Goal: Information Seeking & Learning: Learn about a topic

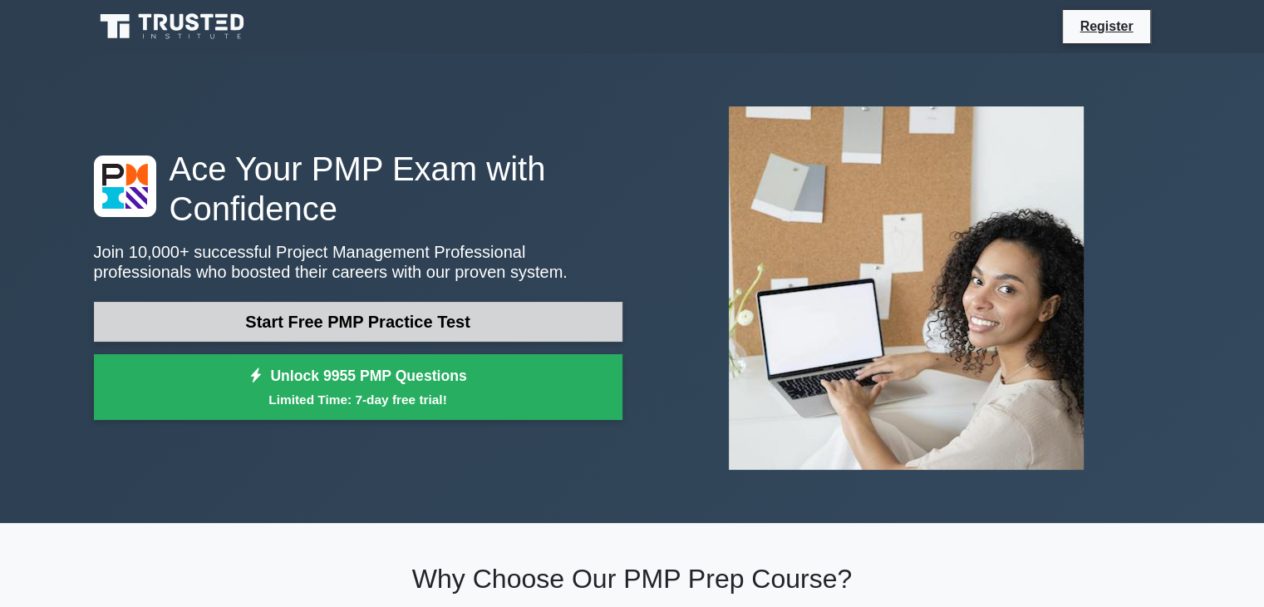
click at [331, 315] on link "Start Free PMP Practice Test" at bounding box center [358, 322] width 529 height 40
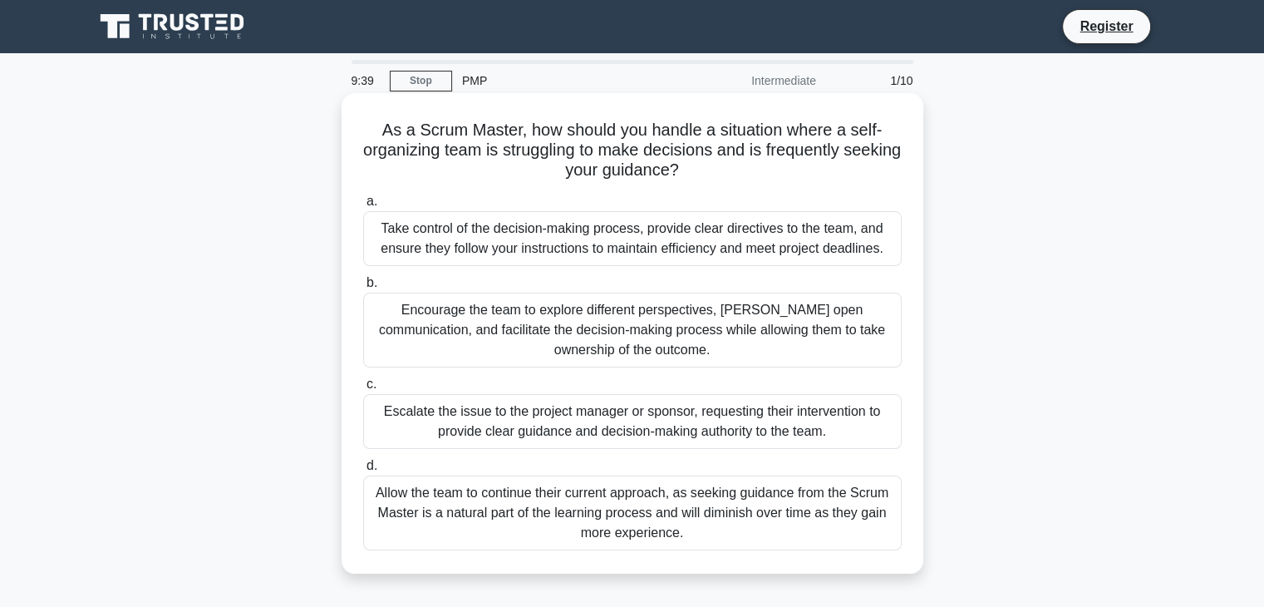
click at [474, 340] on div "Encourage the team to explore different perspectives, [PERSON_NAME] open commun…" at bounding box center [632, 330] width 539 height 75
click at [363, 288] on input "b. Encourage the team to explore different perspectives, [PERSON_NAME] open com…" at bounding box center [363, 283] width 0 height 11
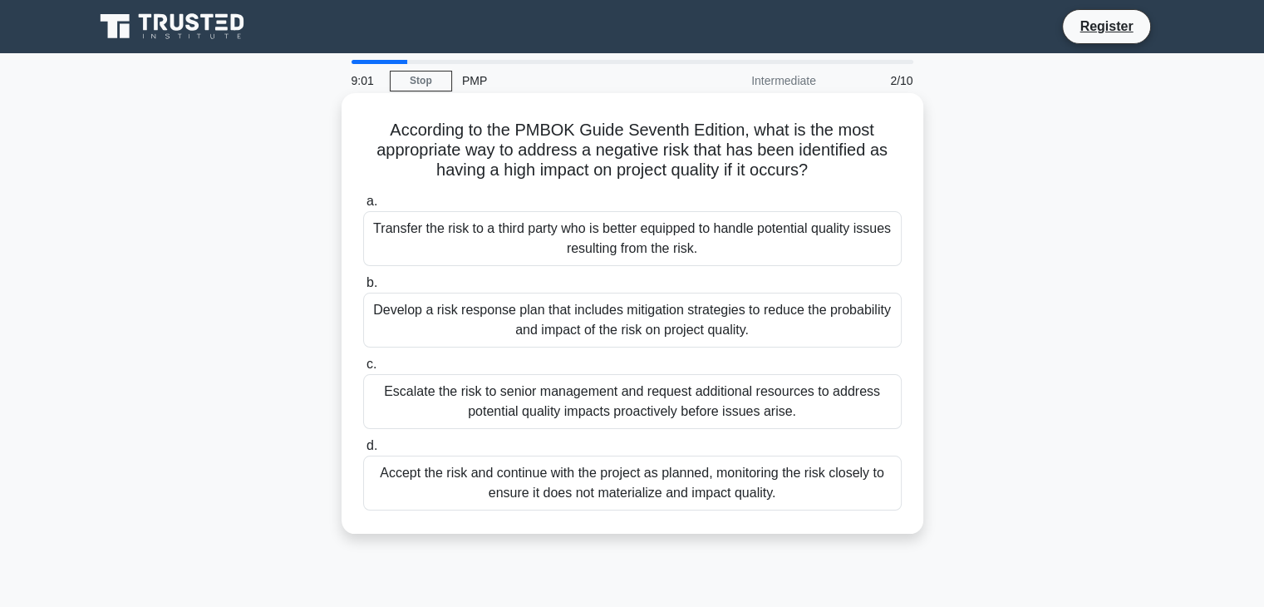
click at [543, 308] on div "Develop a risk response plan that includes mitigation strategies to reduce the …" at bounding box center [632, 320] width 539 height 55
click at [363, 288] on input "b. Develop a risk response plan that includes mitigation strategies to reduce t…" at bounding box center [363, 283] width 0 height 11
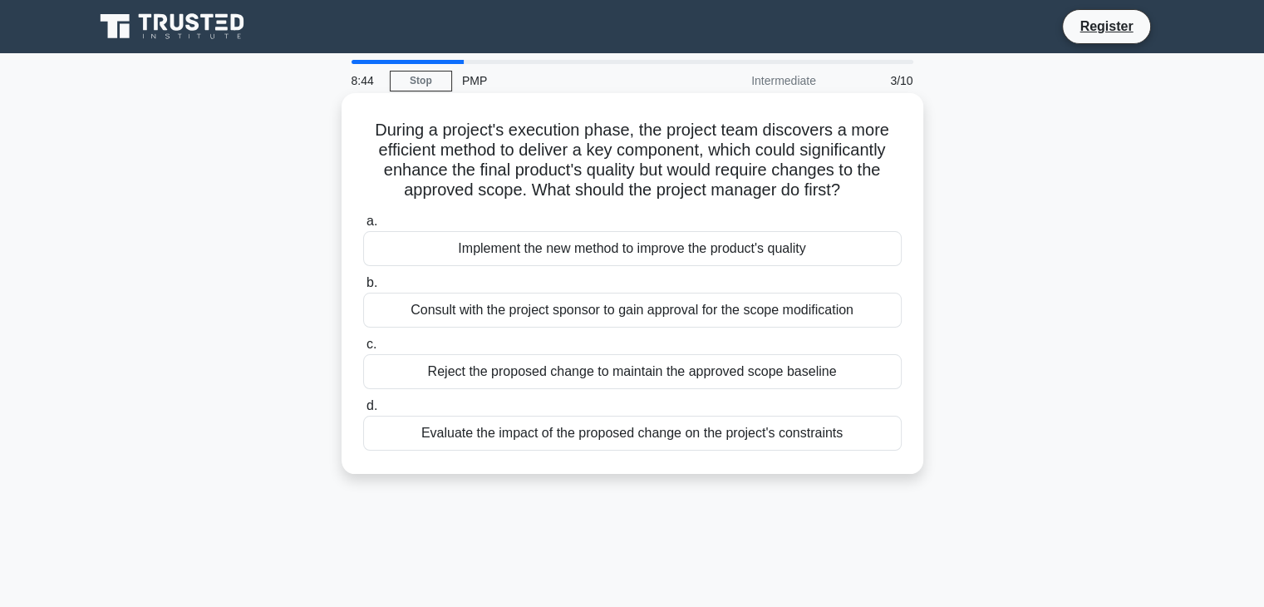
click at [489, 436] on div "Evaluate the impact of the proposed change on the project's constraints" at bounding box center [632, 433] width 539 height 35
click at [363, 411] on input "d. Evaluate the impact of the proposed change on the project's constraints" at bounding box center [363, 406] width 0 height 11
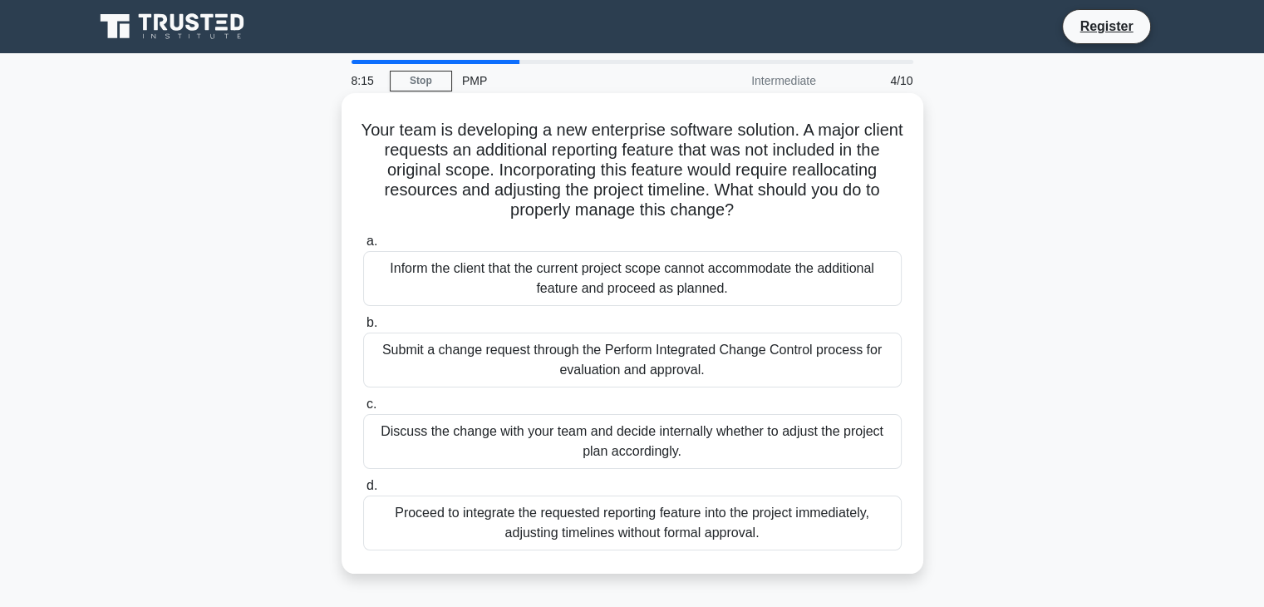
click at [475, 203] on h5 "Your team is developing a new enterprise software solution. A major client requ…" at bounding box center [633, 170] width 542 height 101
click at [508, 381] on div "Submit a change request through the Perform Integrated Change Control process f…" at bounding box center [632, 360] width 539 height 55
click at [363, 328] on input "b. Submit a change request through the Perform Integrated Change Control proces…" at bounding box center [363, 323] width 0 height 11
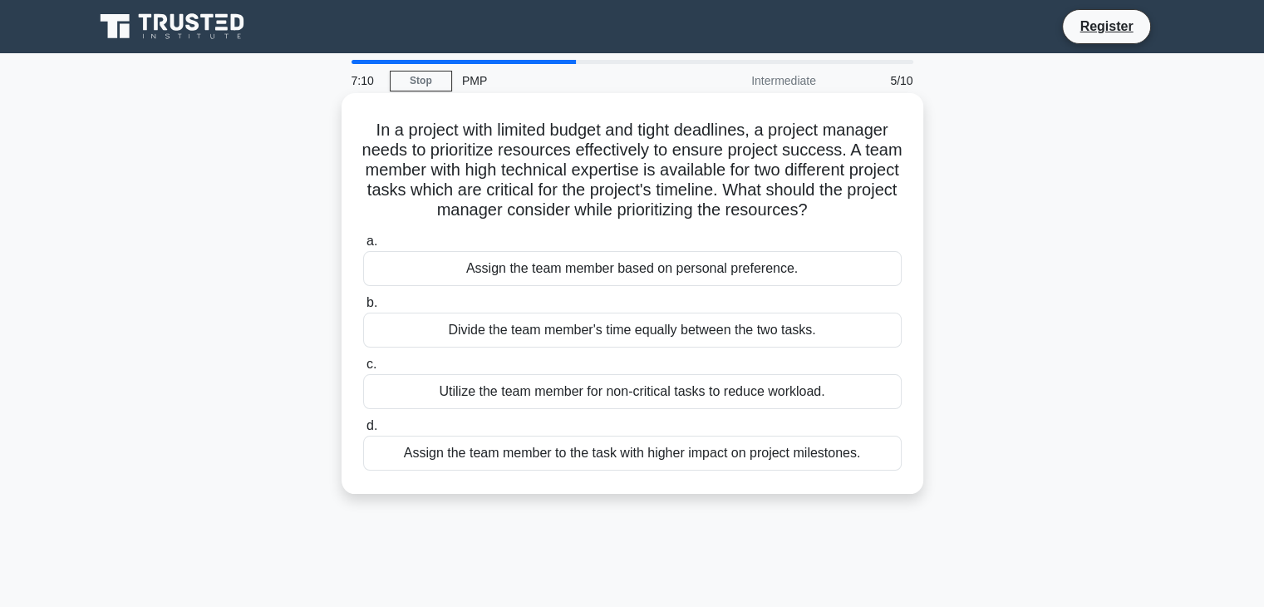
click at [586, 471] on div "Assign the team member to the task with higher impact on project milestones." at bounding box center [632, 453] width 539 height 35
click at [363, 431] on input "d. Assign the team member to the task with higher impact on project milestones." at bounding box center [363, 426] width 0 height 11
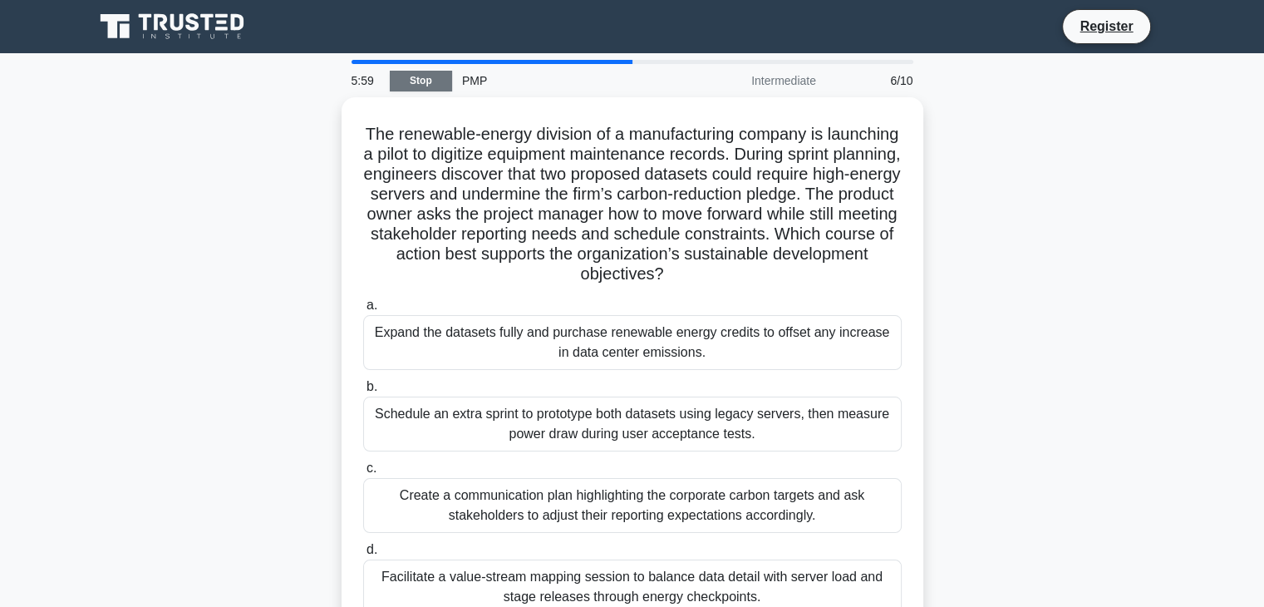
click at [422, 83] on link "Stop" at bounding box center [421, 81] width 62 height 21
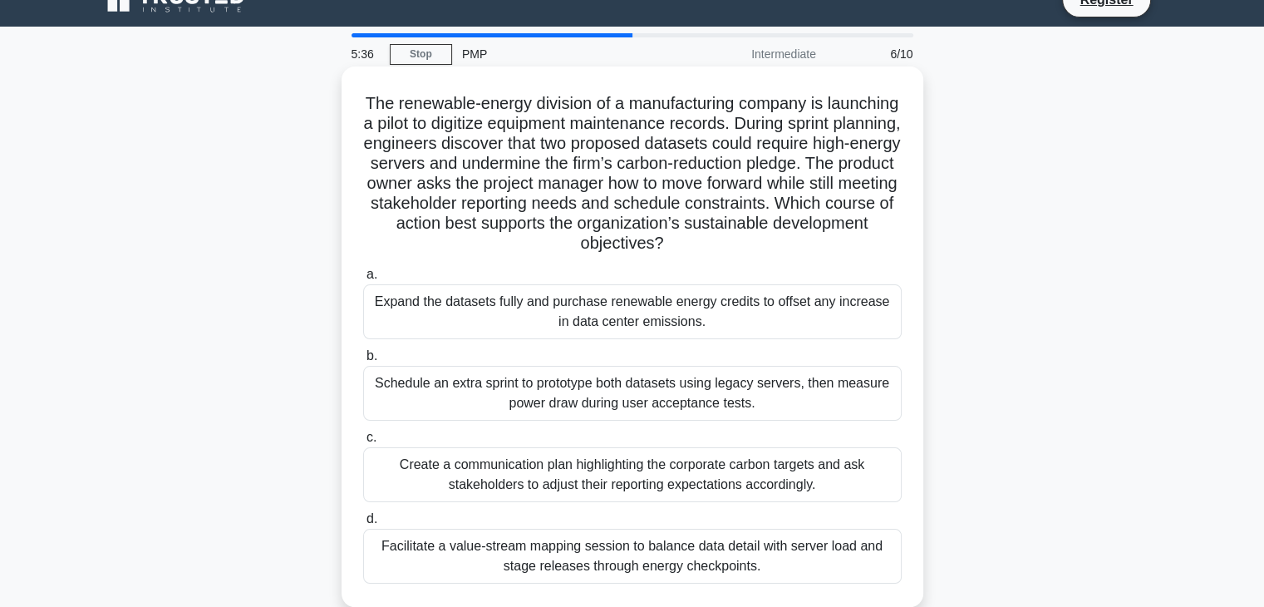
scroll to position [83, 0]
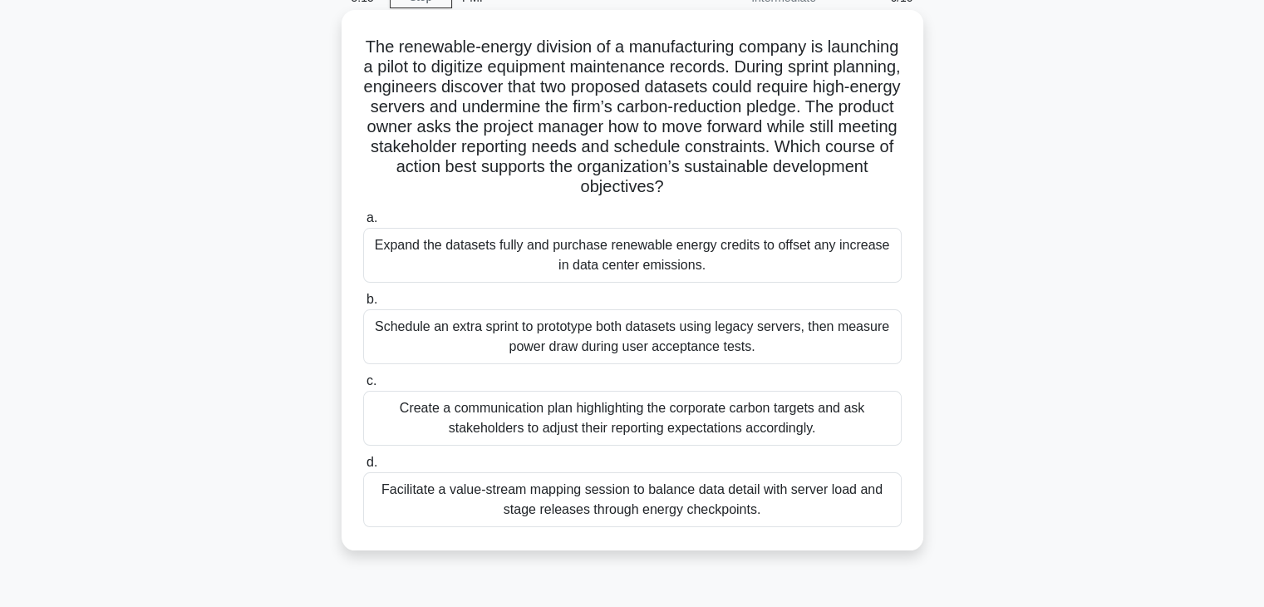
click at [638, 494] on div "Facilitate a value-stream mapping session to balance data detail with server lo…" at bounding box center [632, 499] width 539 height 55
click at [363, 468] on input "d. Facilitate a value-stream mapping session to balance data detail with server…" at bounding box center [363, 462] width 0 height 11
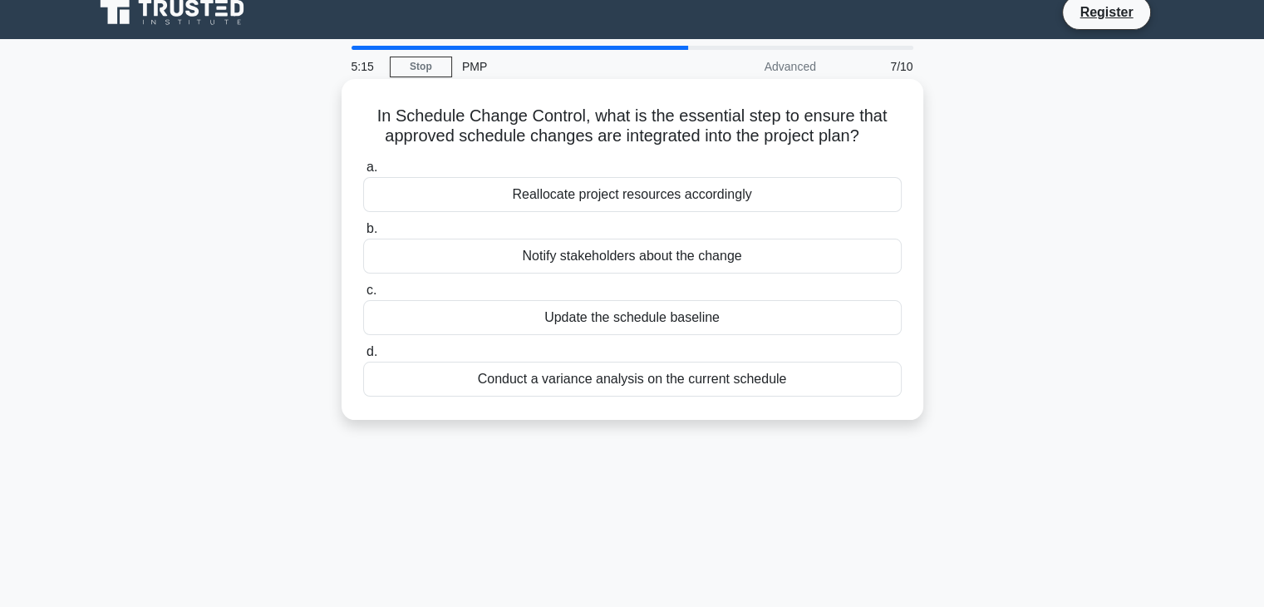
scroll to position [0, 0]
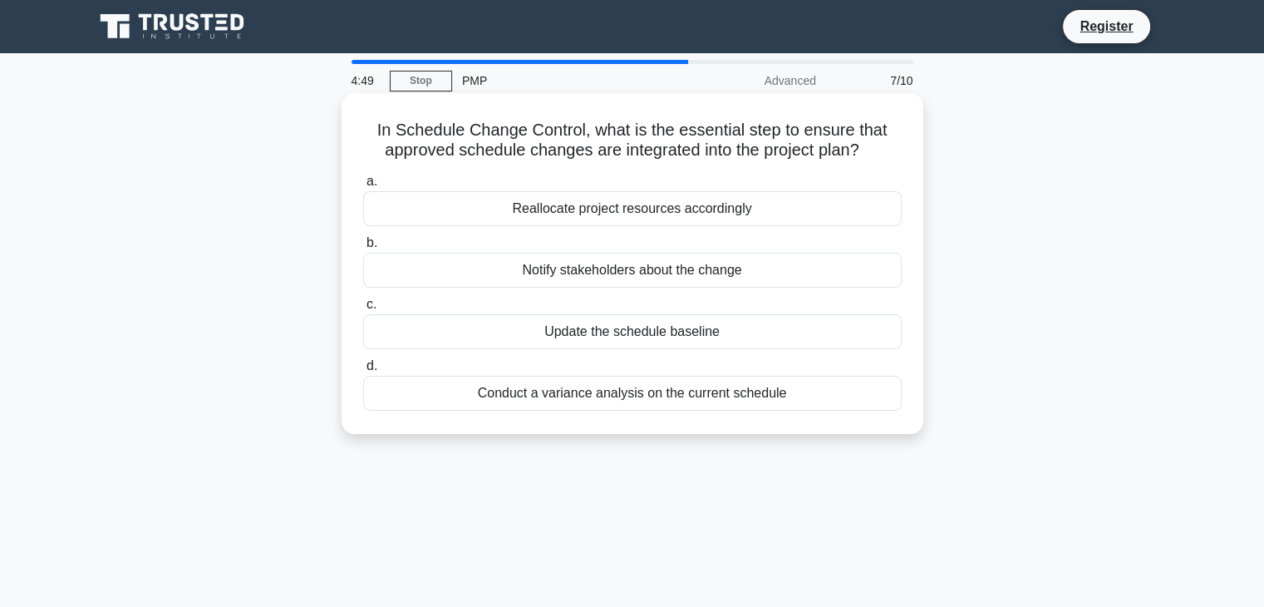
click at [500, 398] on div "Conduct a variance analysis on the current schedule" at bounding box center [632, 393] width 539 height 35
click at [562, 393] on div "Conduct a variance analysis on the current schedule" at bounding box center [632, 393] width 539 height 35
click at [363, 372] on input "d. Conduct a variance analysis on the current schedule" at bounding box center [363, 366] width 0 height 11
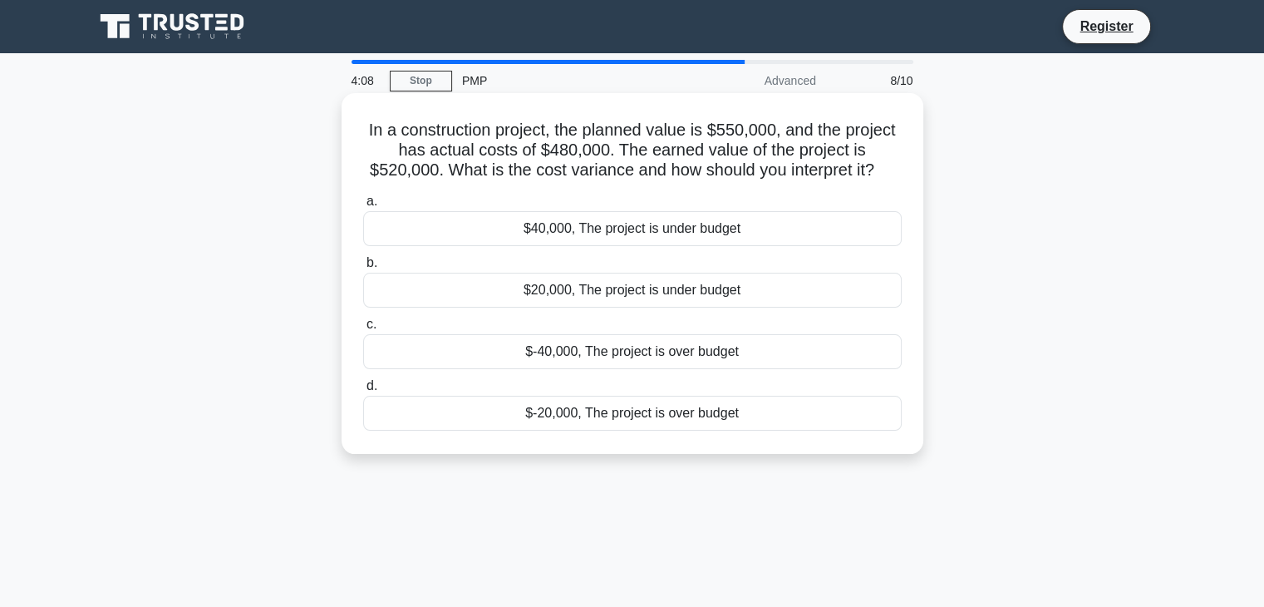
click at [569, 232] on div "$40,000, The project is under budget" at bounding box center [632, 228] width 539 height 35
click at [363, 207] on input "a. $40,000, The project is under budget" at bounding box center [363, 201] width 0 height 11
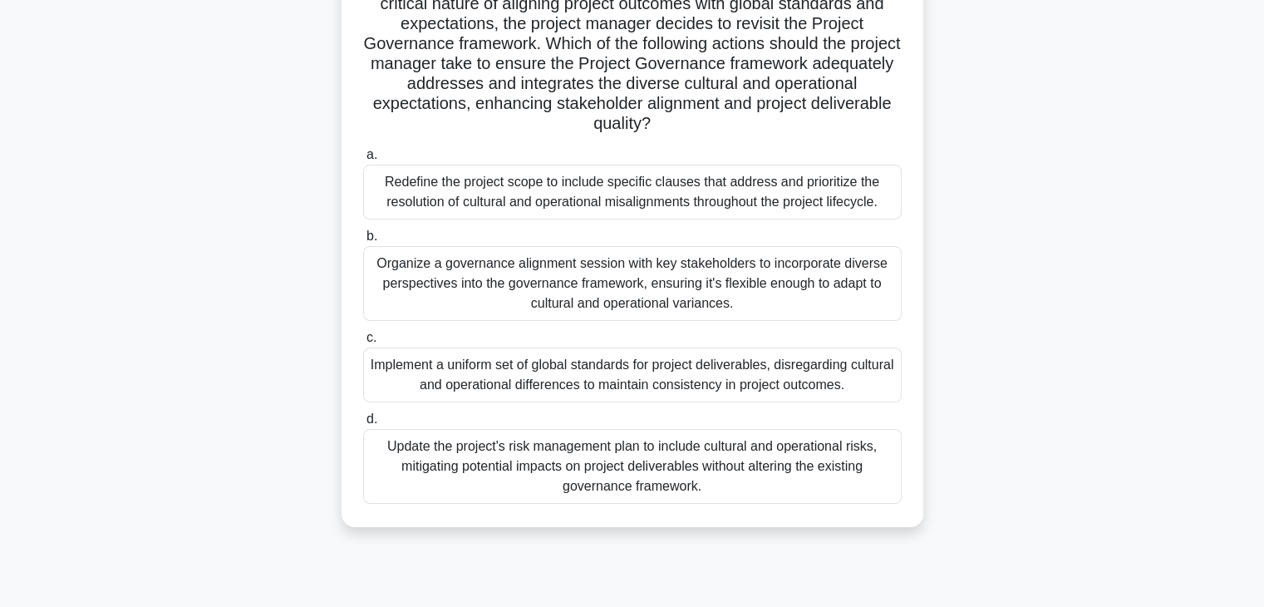
scroll to position [249, 0]
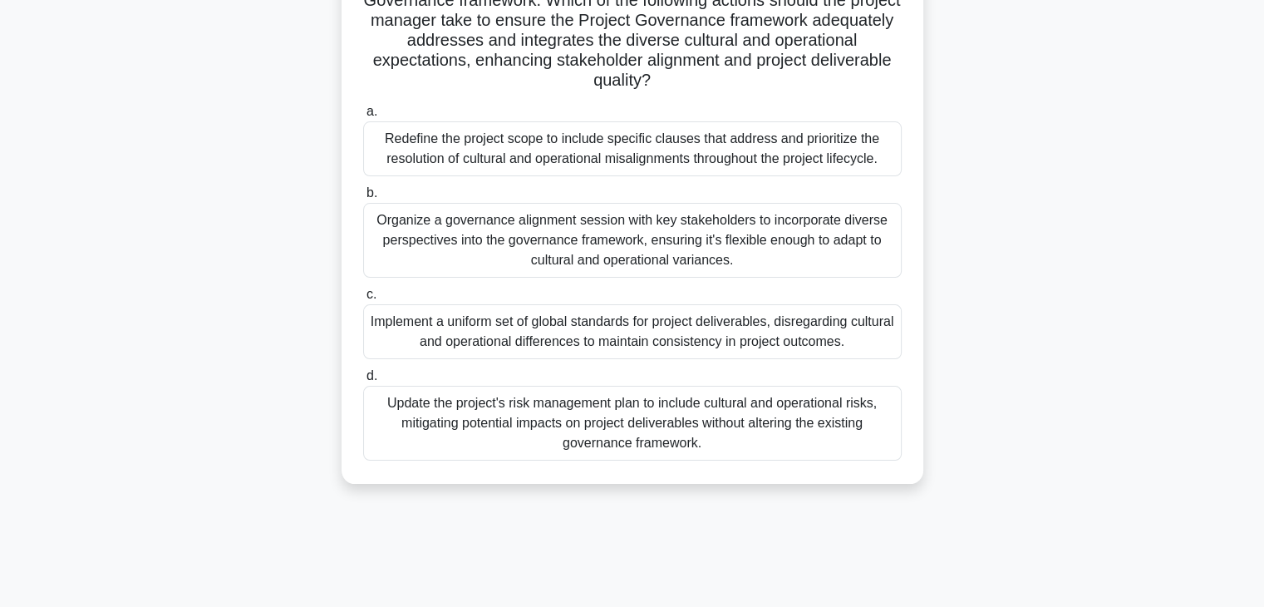
click at [603, 240] on div "Organize a governance alignment session with key stakeholders to incorporate di…" at bounding box center [632, 240] width 539 height 75
click at [363, 199] on input "b. Organize a governance alignment session with key stakeholders to incorporate…" at bounding box center [363, 193] width 0 height 11
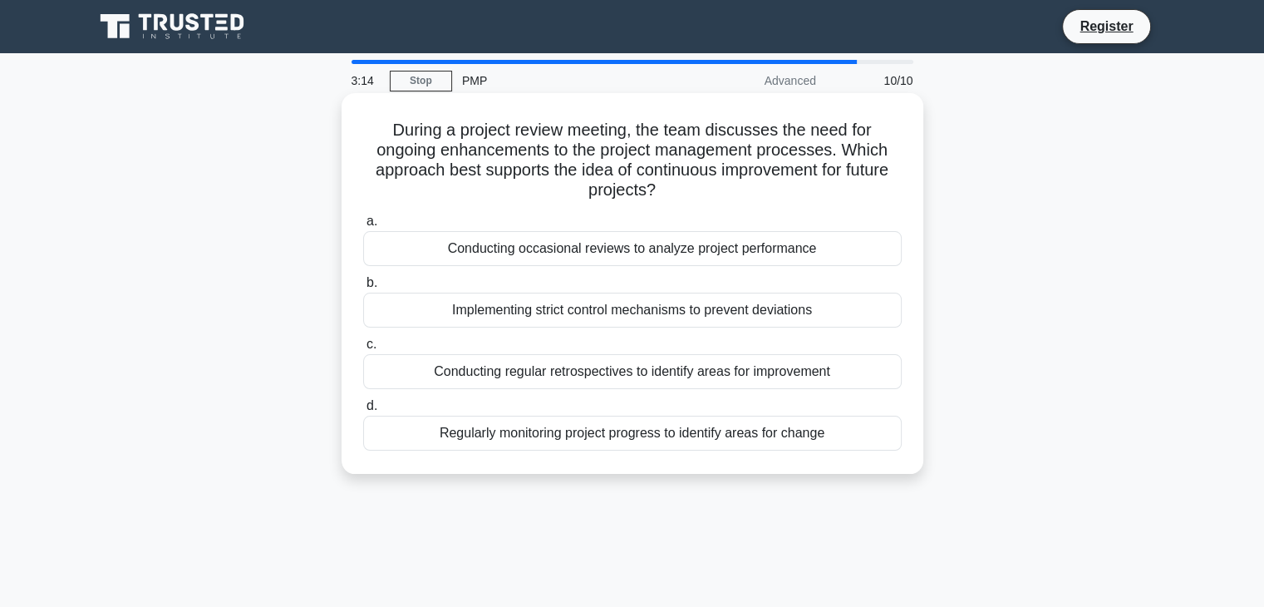
scroll to position [0, 0]
click at [666, 426] on div "Regularly monitoring project progress to identify areas for change" at bounding box center [632, 433] width 539 height 35
click at [363, 411] on input "d. Regularly monitoring project progress to identify areas for change" at bounding box center [363, 406] width 0 height 11
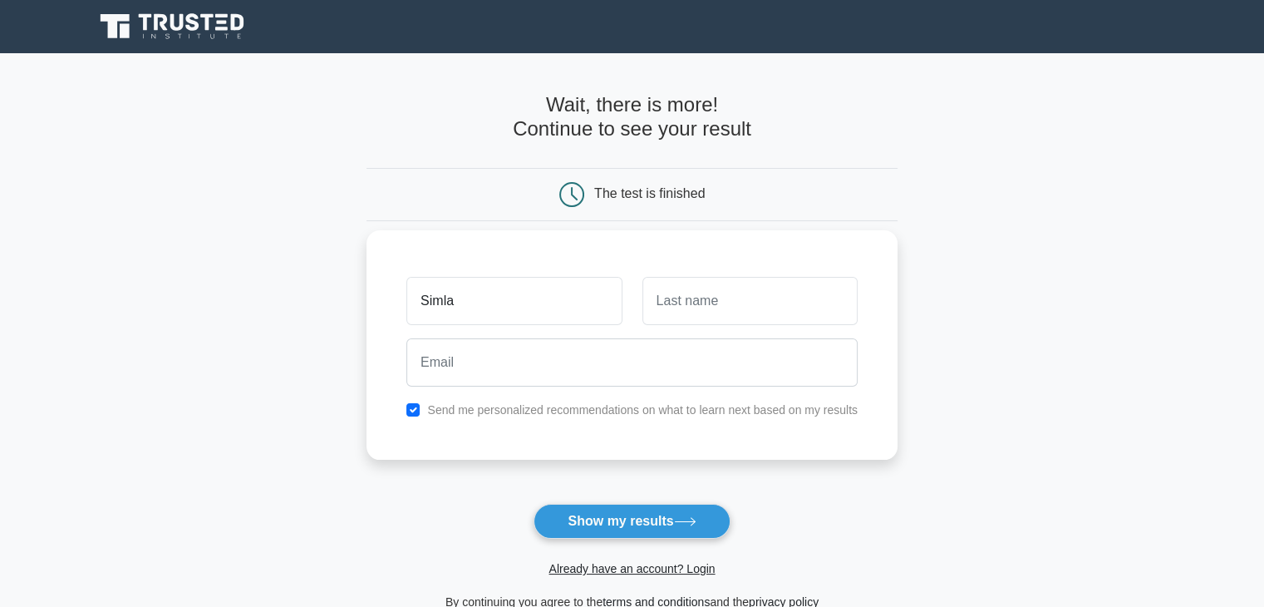
type input "Simla"
click at [709, 304] on input "text" at bounding box center [750, 301] width 215 height 48
type input "Zakkeer"
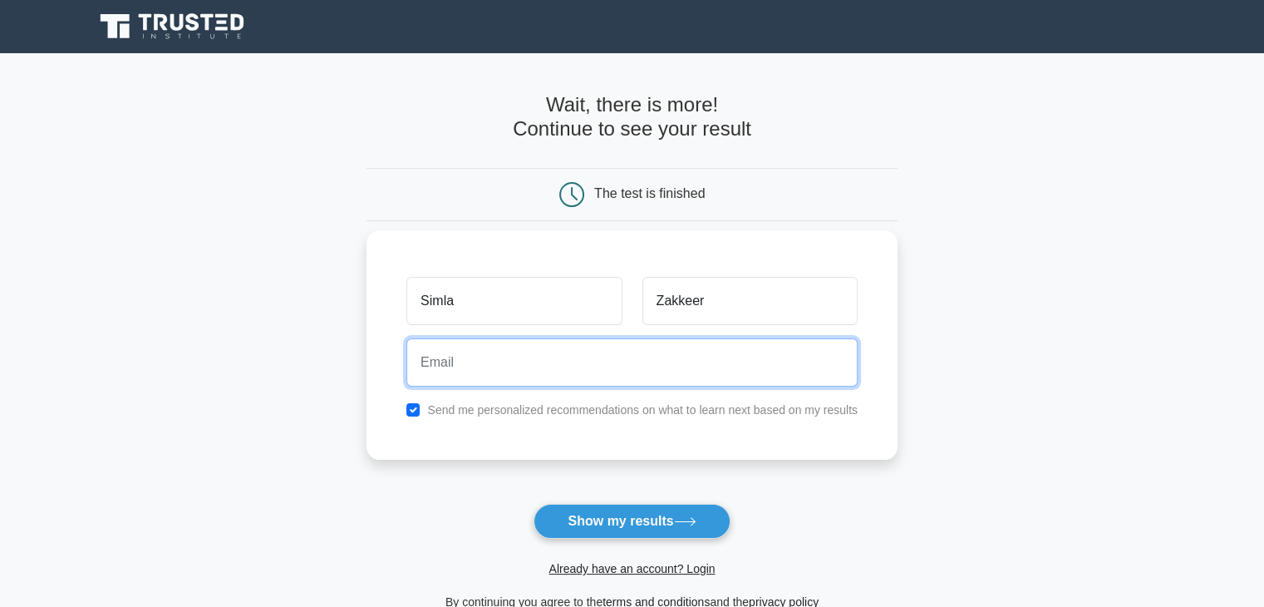
click at [581, 360] on input "email" at bounding box center [631, 362] width 451 height 48
type input "simlazakkeer91@gmail.com"
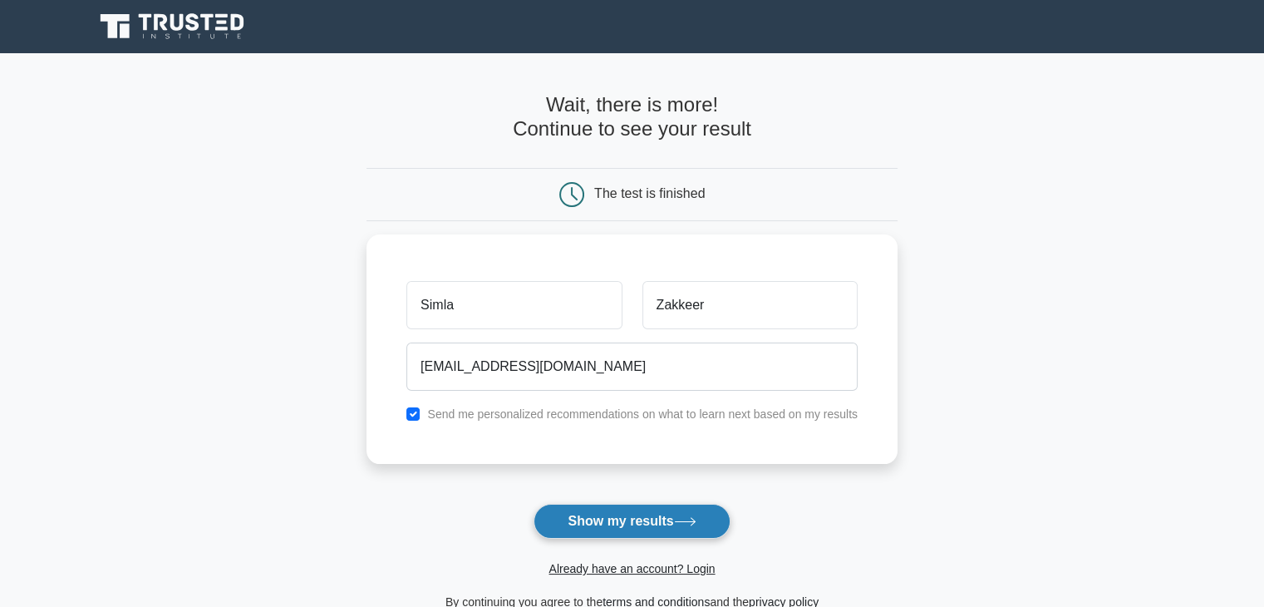
click at [640, 523] on button "Show my results" at bounding box center [632, 521] width 196 height 35
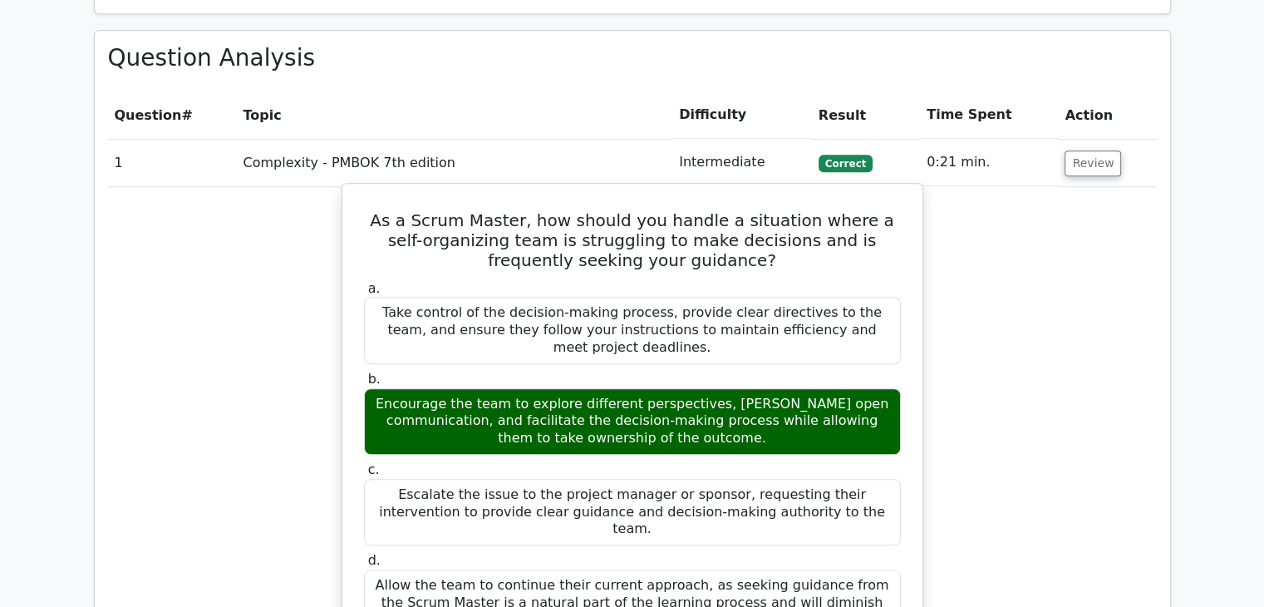
scroll to position [1413, 0]
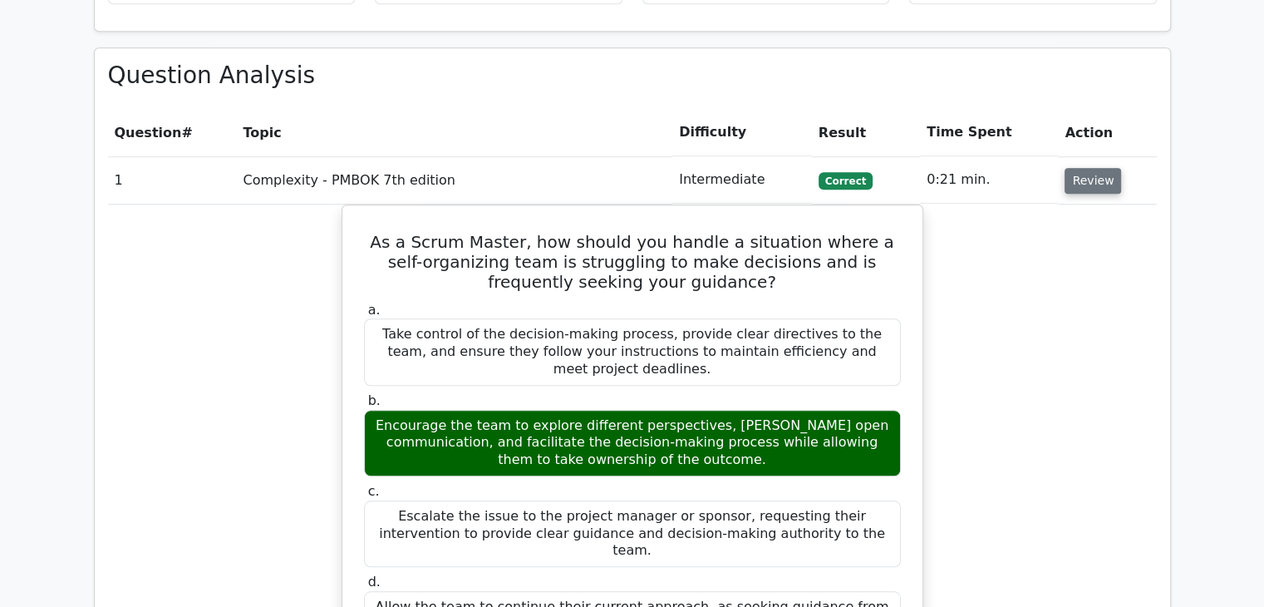
click at [1101, 168] on button "Review" at bounding box center [1093, 181] width 57 height 26
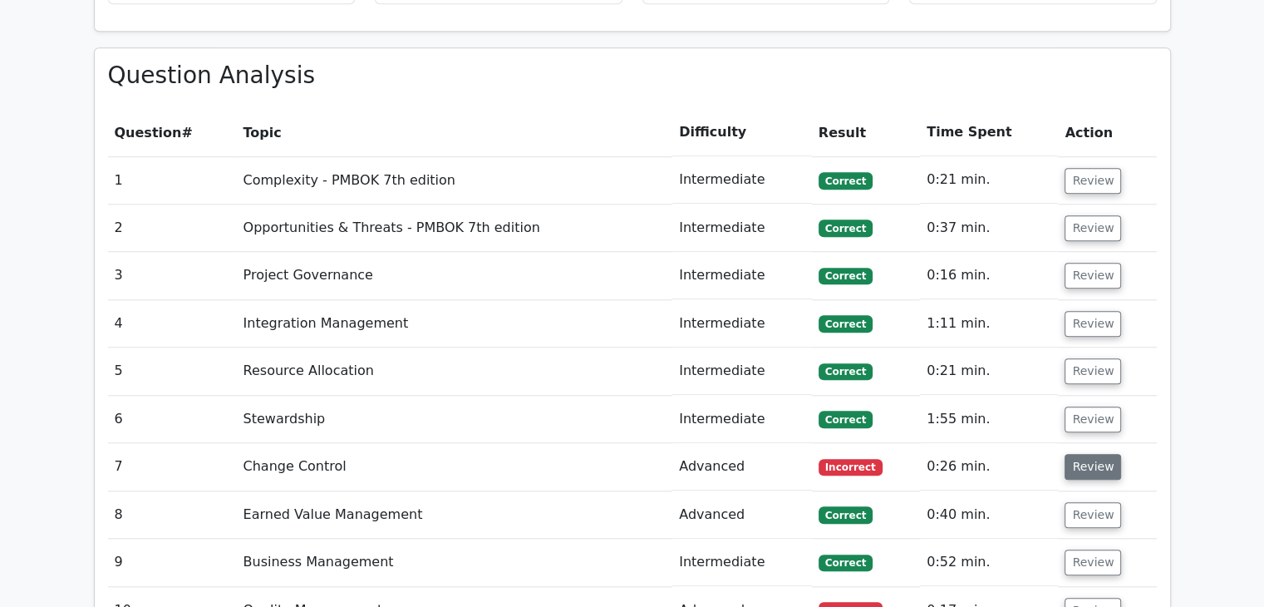
click at [1085, 454] on button "Review" at bounding box center [1093, 467] width 57 height 26
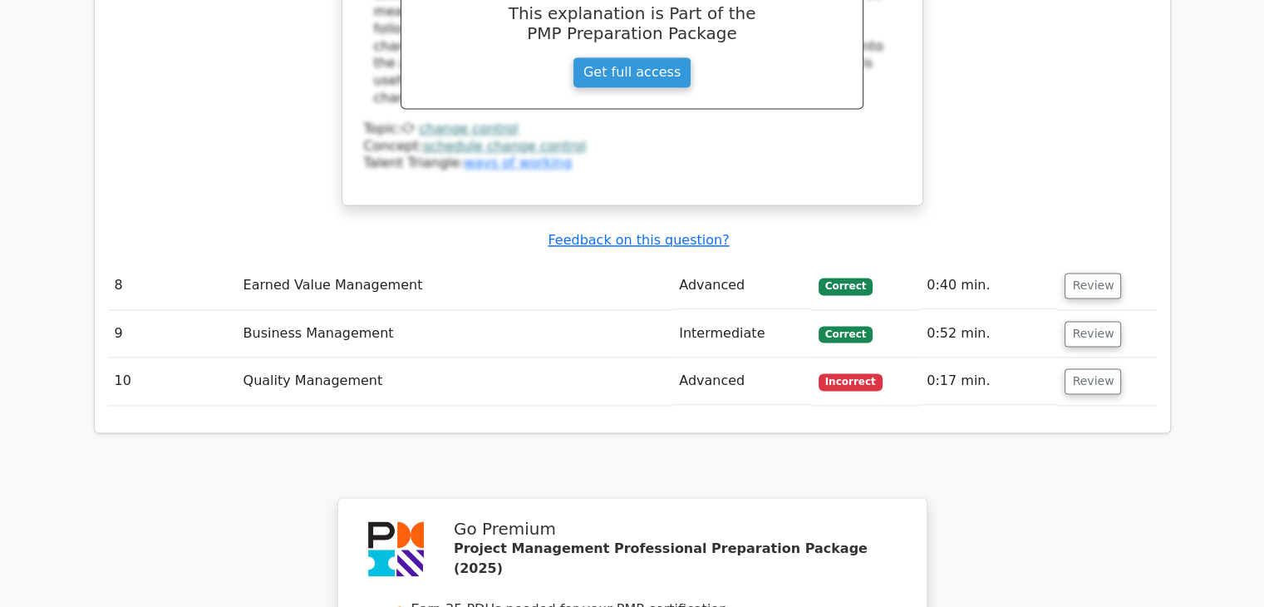
scroll to position [2411, 0]
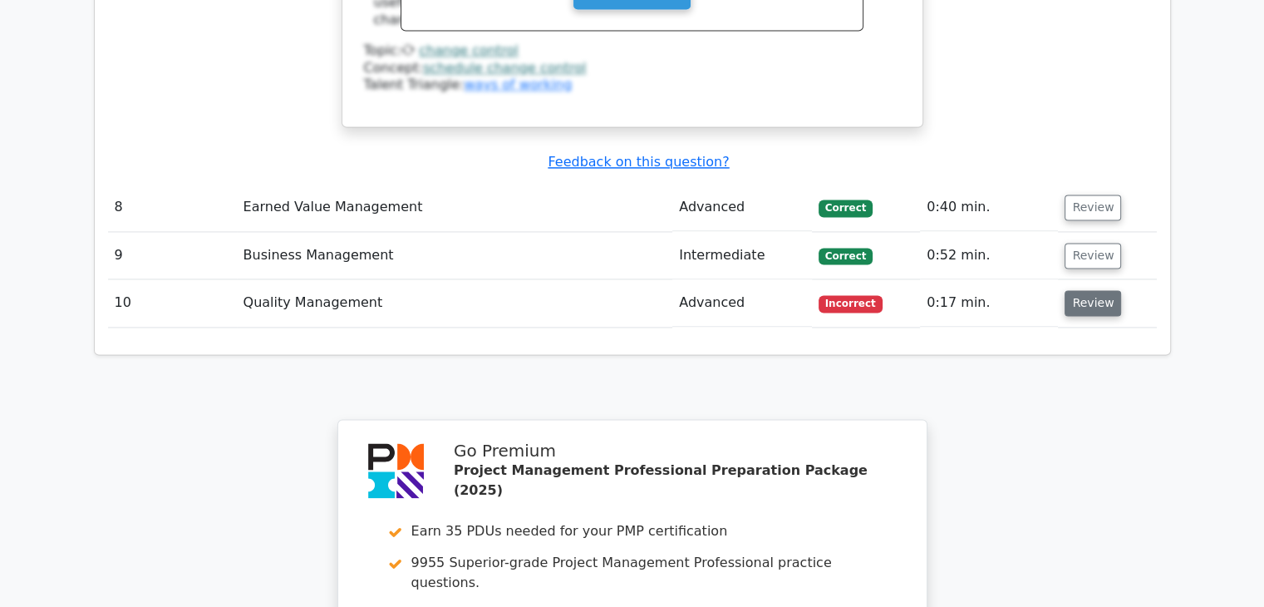
click at [1074, 290] on button "Review" at bounding box center [1093, 303] width 57 height 26
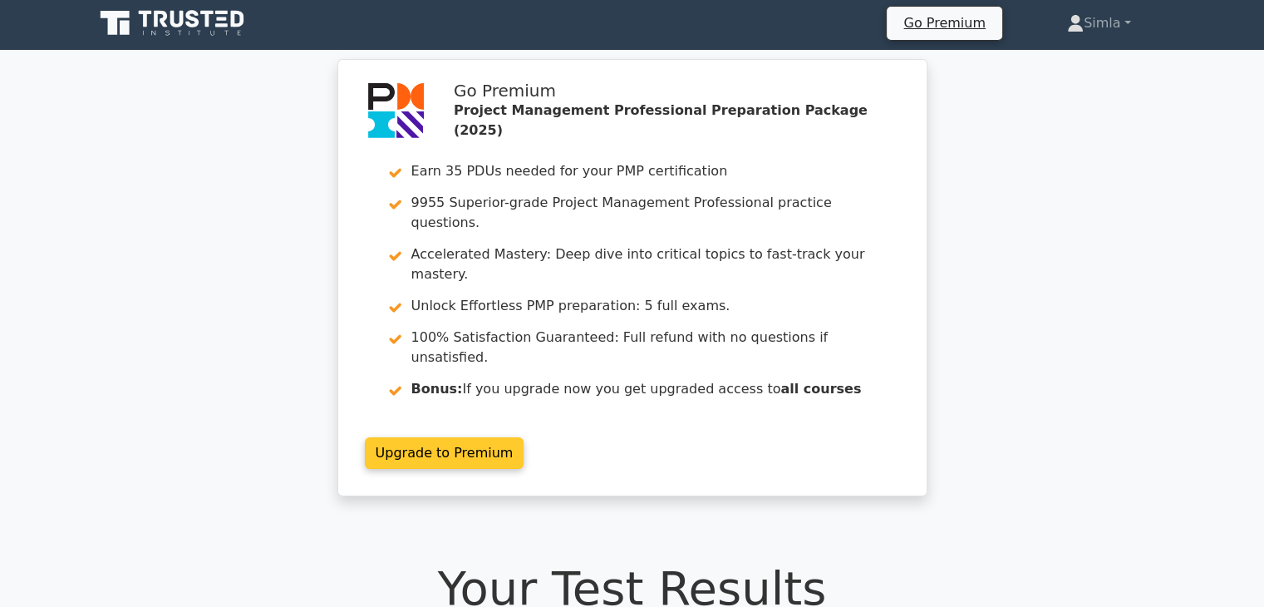
scroll to position [0, 0]
